Goal: Transaction & Acquisition: Download file/media

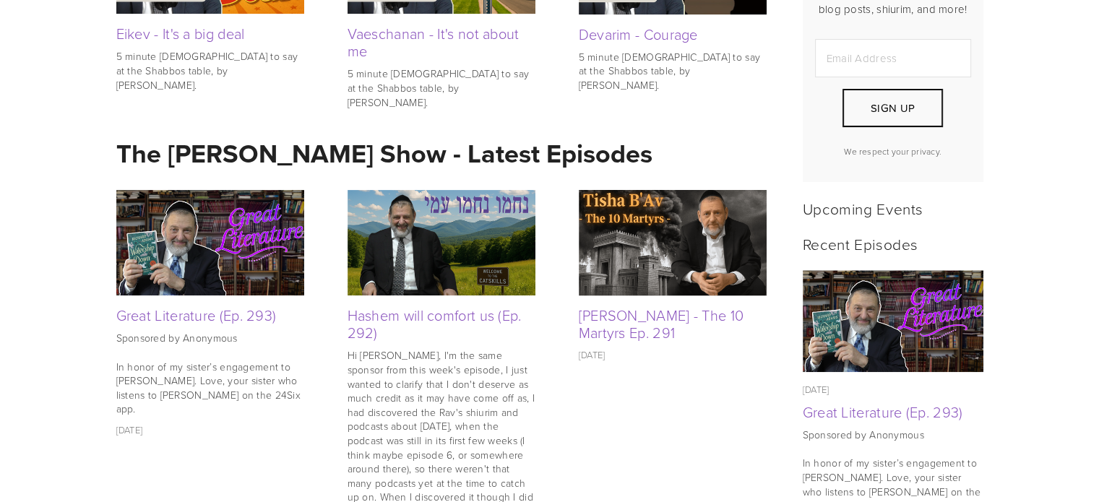
scroll to position [475, 0]
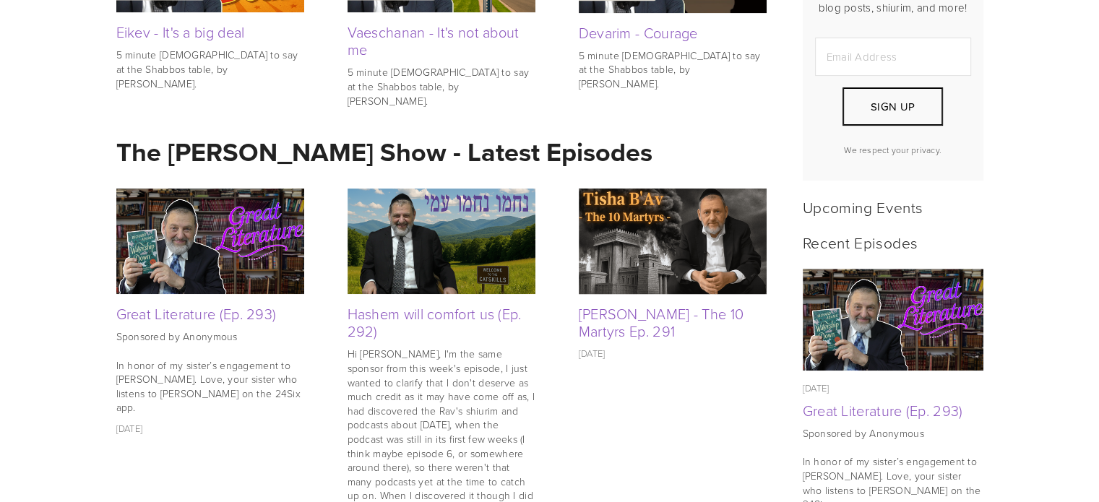
click at [187, 236] on img at bounding box center [210, 241] width 188 height 105
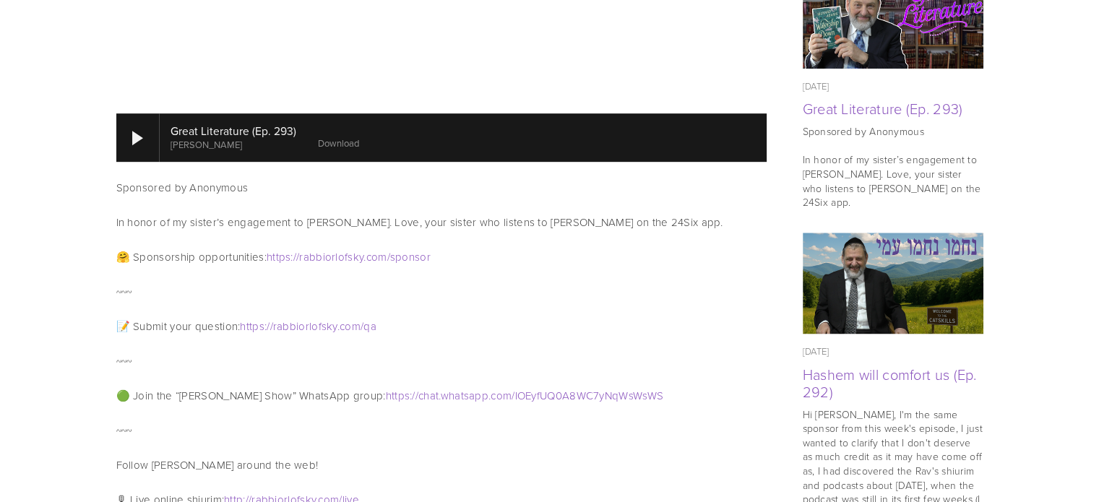
scroll to position [808, 0]
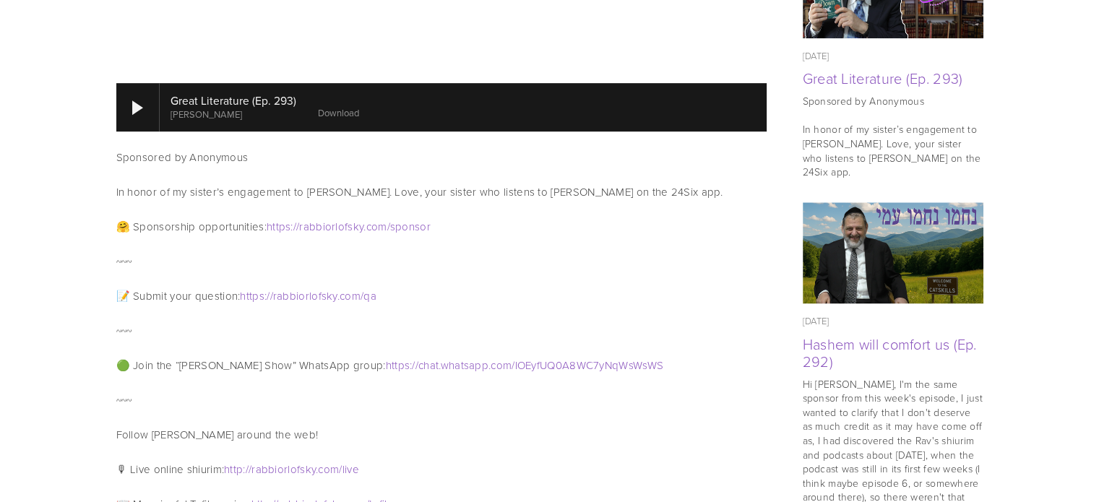
click at [460, 189] on div "Sponsored by Anonymous In honor of my sister’s engagement to Shmuli. Love, your…" at bounding box center [441, 174] width 675 height 69
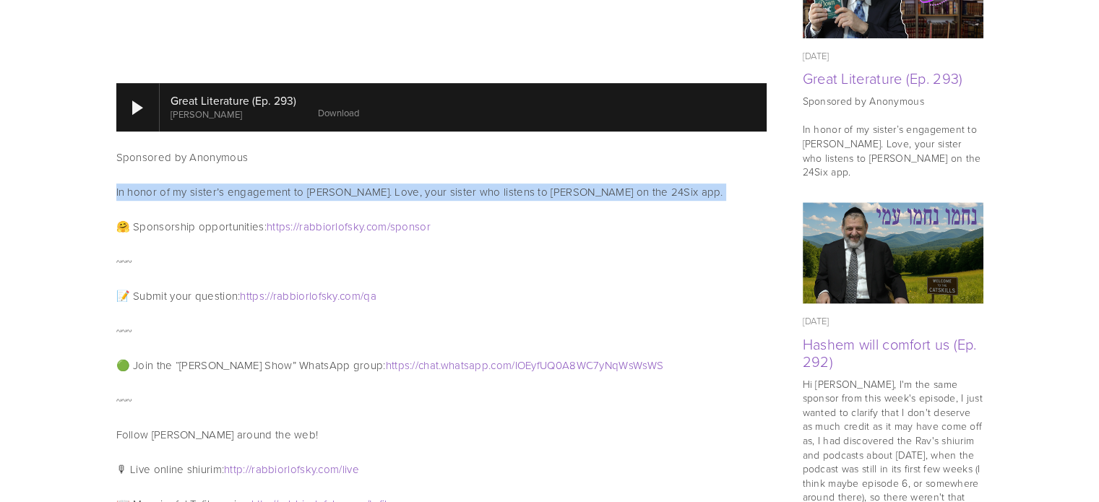
click at [460, 189] on div "Sponsored by Anonymous In honor of my sister’s engagement to Shmuli. Love, your…" at bounding box center [441, 174] width 675 height 69
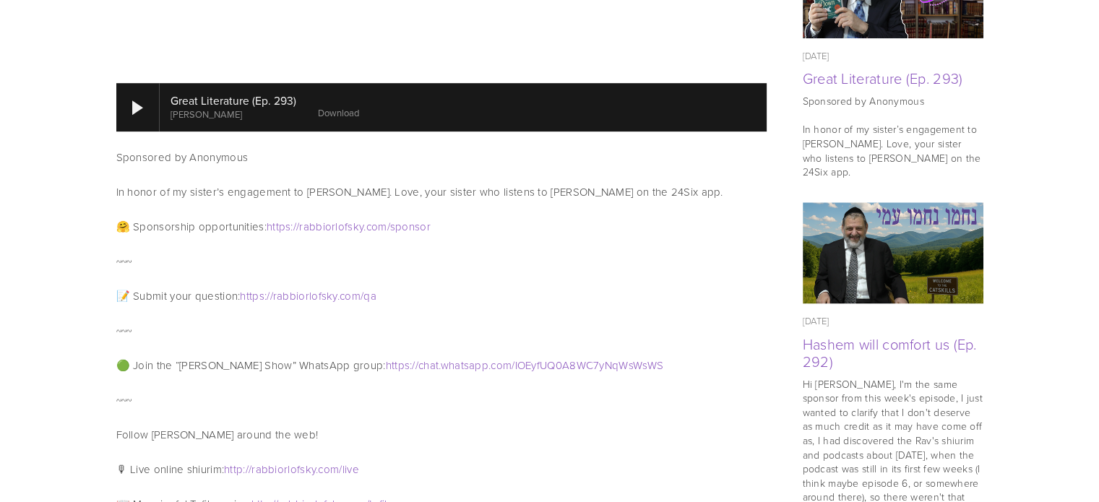
click at [463, 180] on p "Sponsored by Anonymous In honor of my sister’s engagement to Shmuli. Love, your…" at bounding box center [441, 175] width 650 height 52
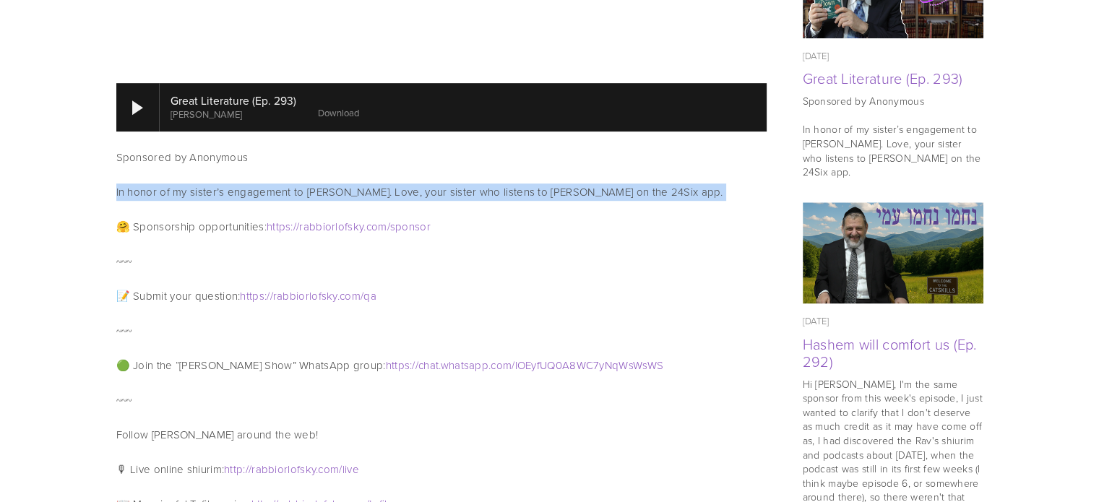
click at [463, 180] on p "Sponsored by Anonymous In honor of my sister’s engagement to Shmuli. Love, your…" at bounding box center [441, 175] width 650 height 52
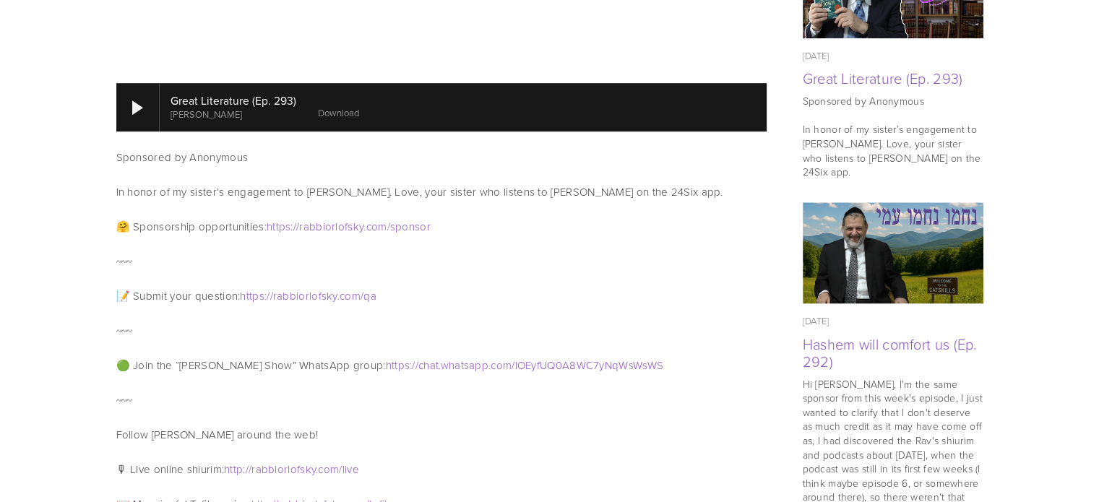
click at [463, 180] on p "Sponsored by Anonymous In honor of my sister’s engagement to Shmuli. Love, your…" at bounding box center [441, 175] width 650 height 52
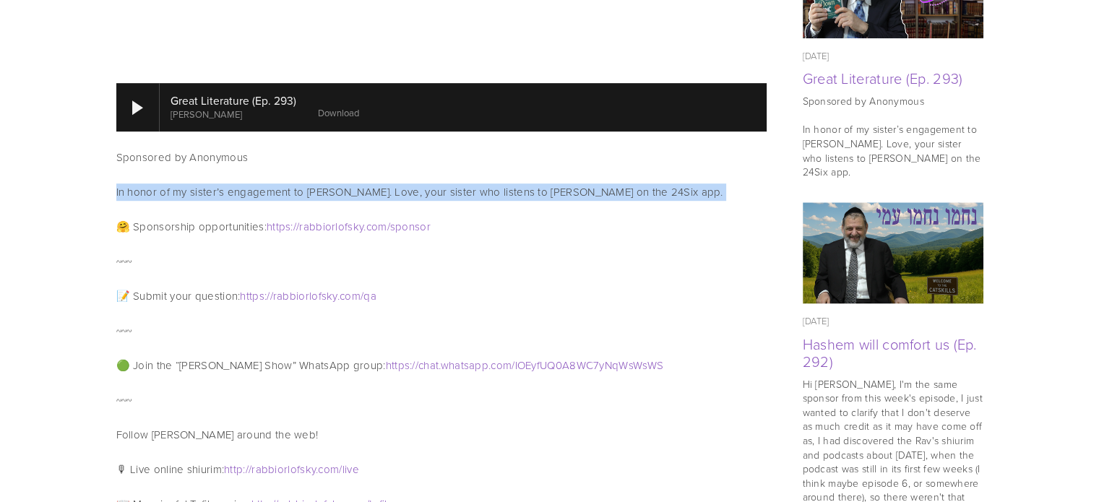
click at [463, 180] on p "Sponsored by Anonymous In honor of my sister’s engagement to Shmuli. Love, your…" at bounding box center [441, 175] width 650 height 52
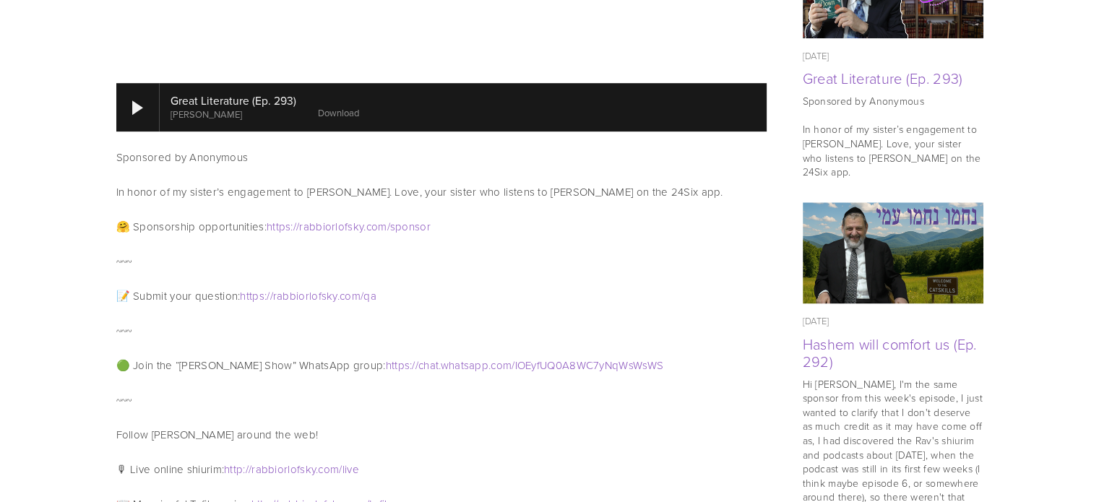
click at [463, 180] on p "Sponsored by Anonymous In honor of my sister’s engagement to Shmuli. Love, your…" at bounding box center [441, 175] width 650 height 52
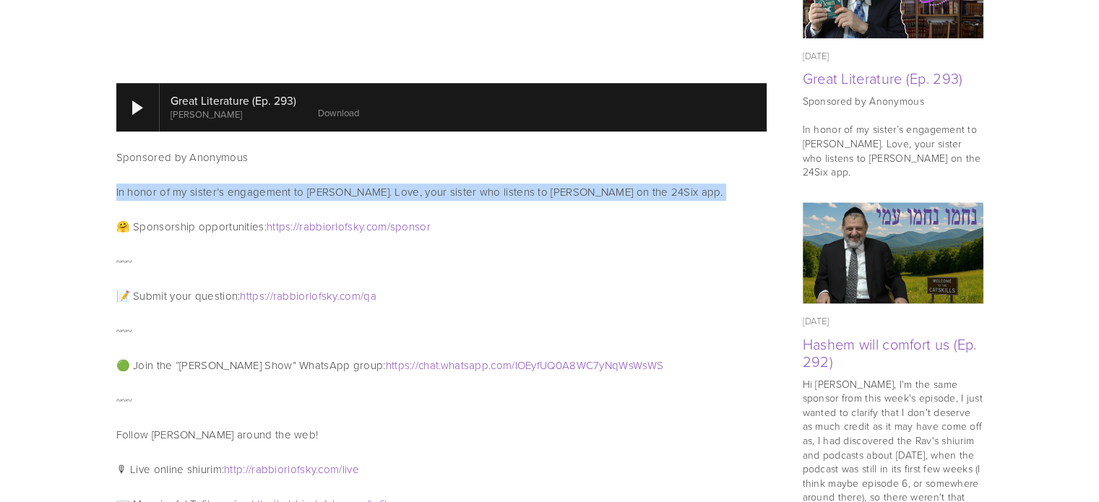
click at [463, 180] on p "Sponsored by Anonymous In honor of my sister’s engagement to Shmuli. Love, your…" at bounding box center [441, 175] width 650 height 52
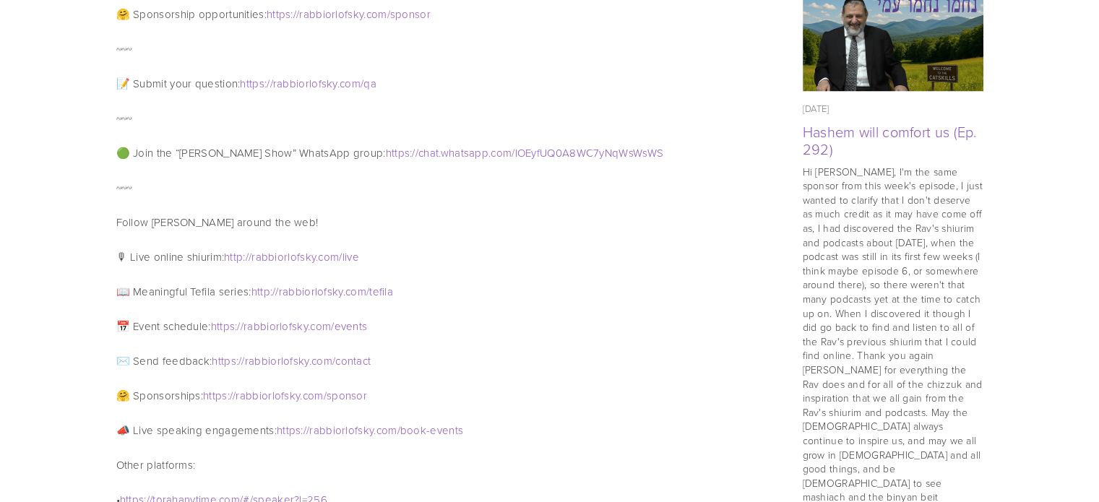
scroll to position [1225, 0]
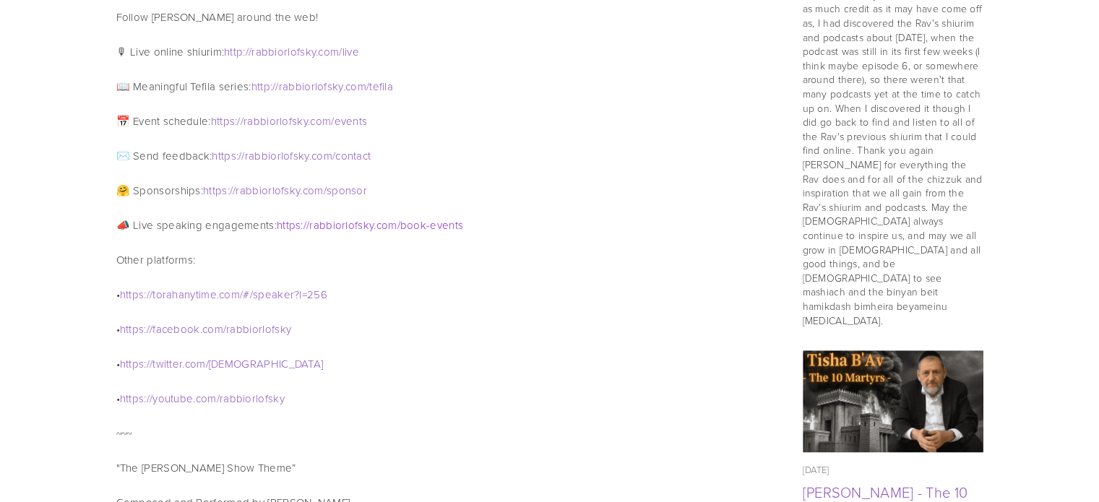
click at [433, 217] on span "events" at bounding box center [446, 224] width 33 height 15
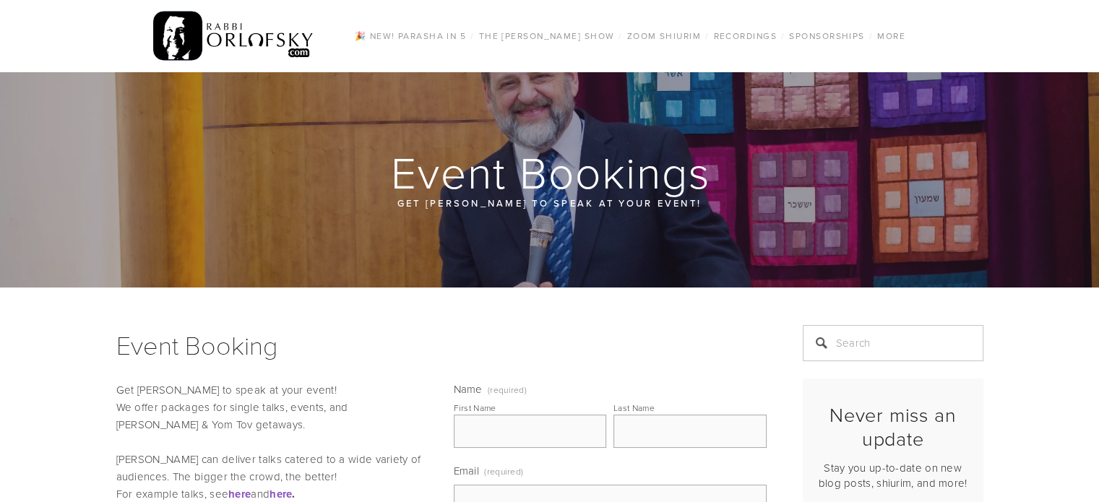
scroll to position [230, 0]
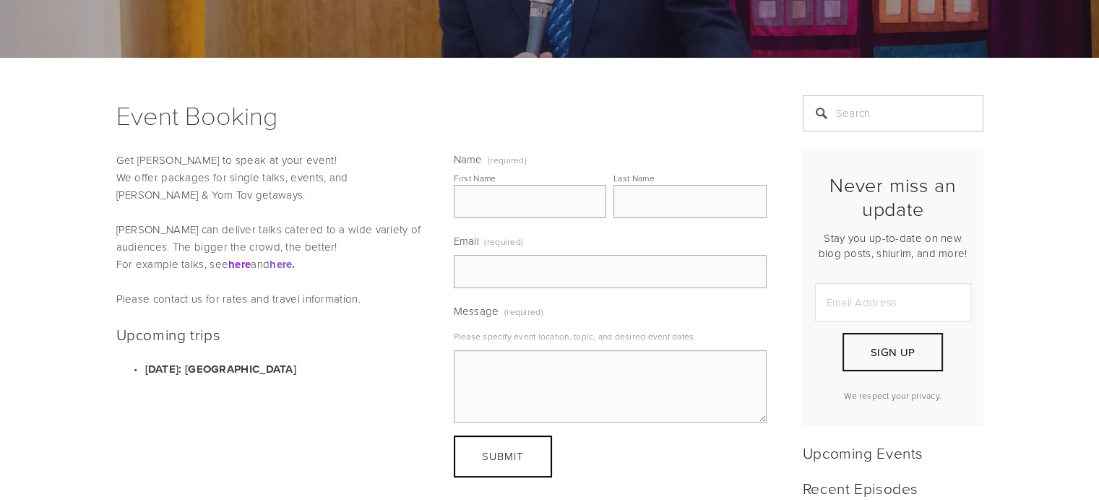
click at [238, 264] on strong "here" at bounding box center [239, 264] width 22 height 16
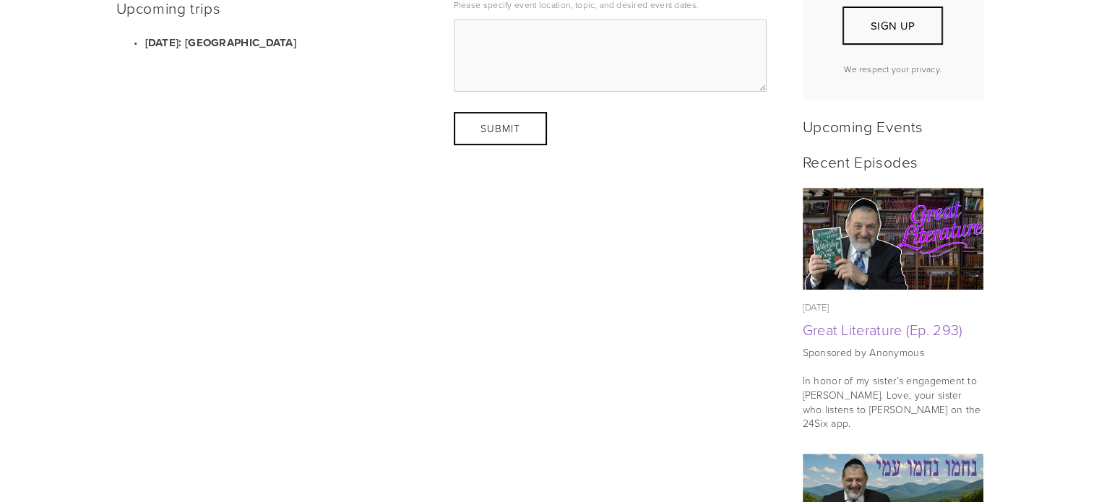
scroll to position [556, 0]
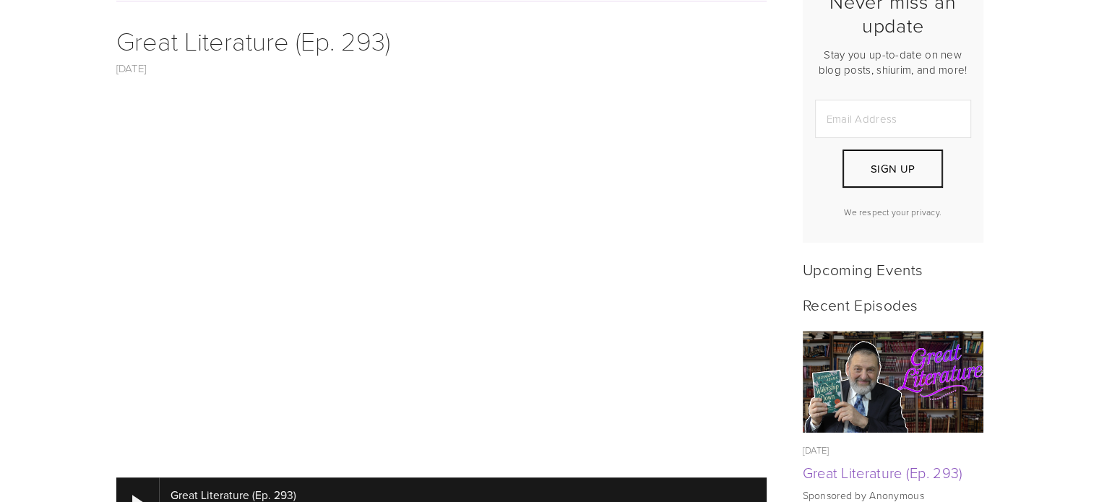
scroll to position [529, 0]
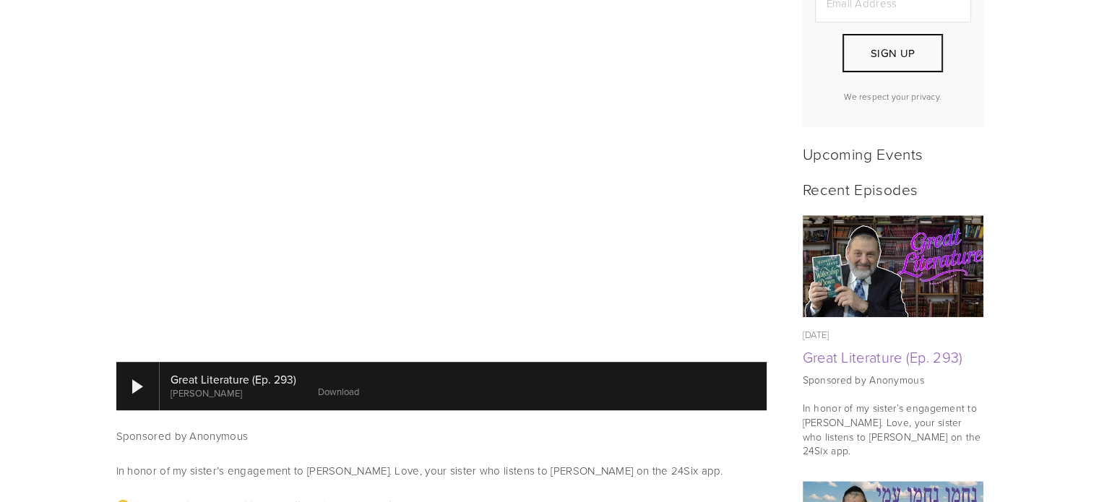
click at [335, 385] on link "Download" at bounding box center [338, 391] width 41 height 13
